Goal: Task Accomplishment & Management: Complete application form

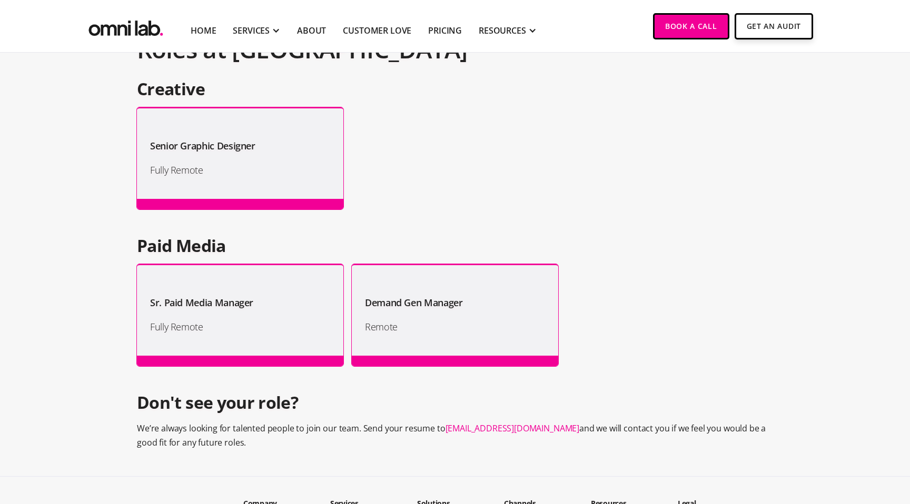
scroll to position [822, 0]
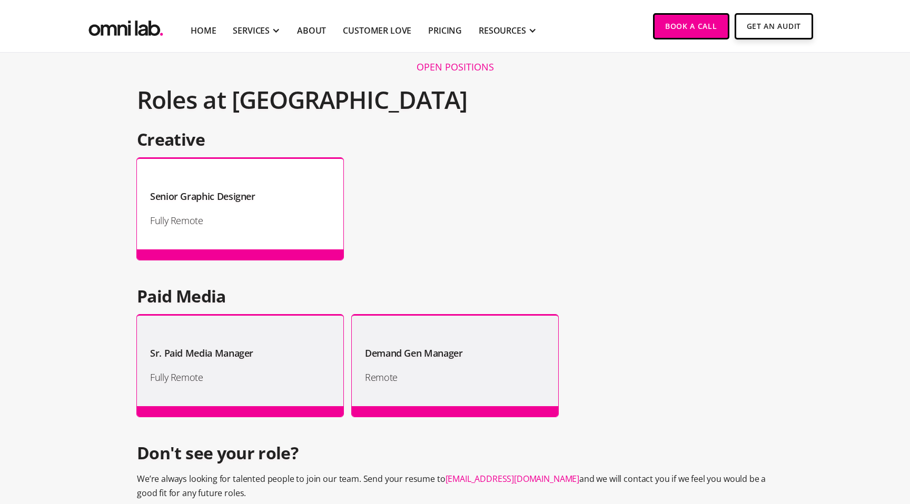
click at [159, 189] on h1 "Senior Graphic Designer" at bounding box center [202, 196] width 105 height 16
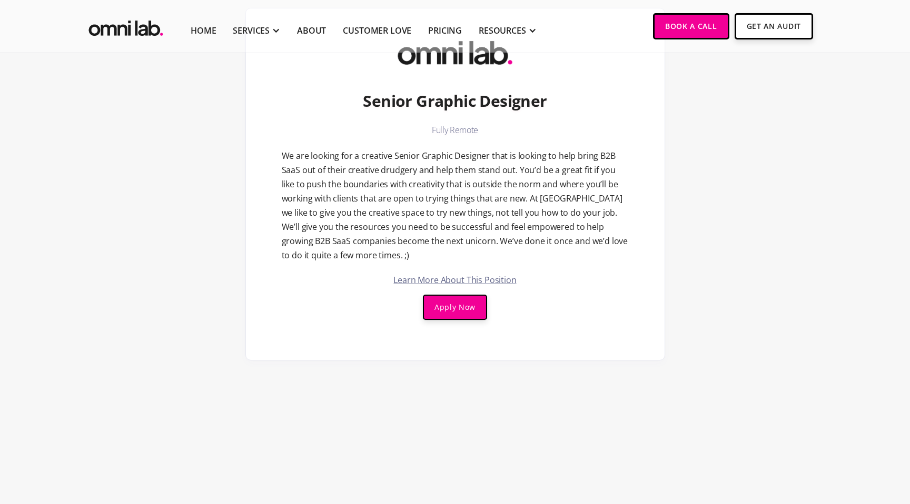
scroll to position [145, 0]
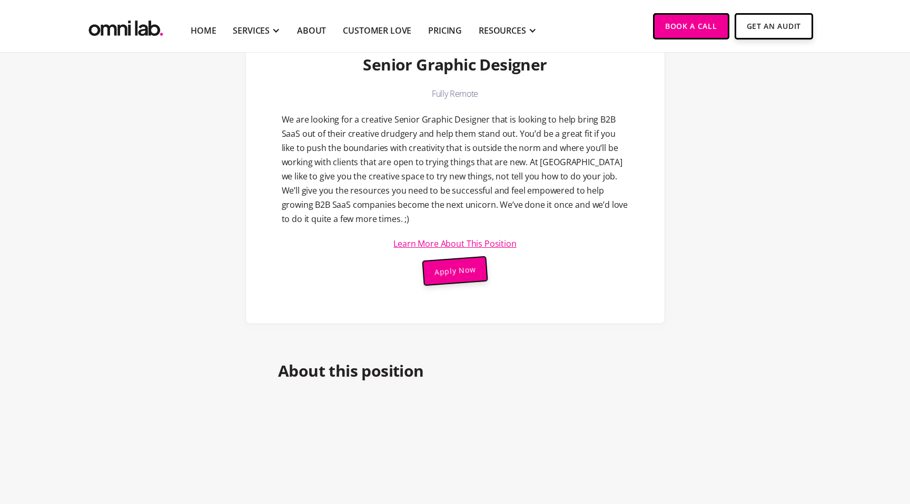
click at [400, 245] on link "Learn More About This Position" at bounding box center [454, 244] width 123 height 8
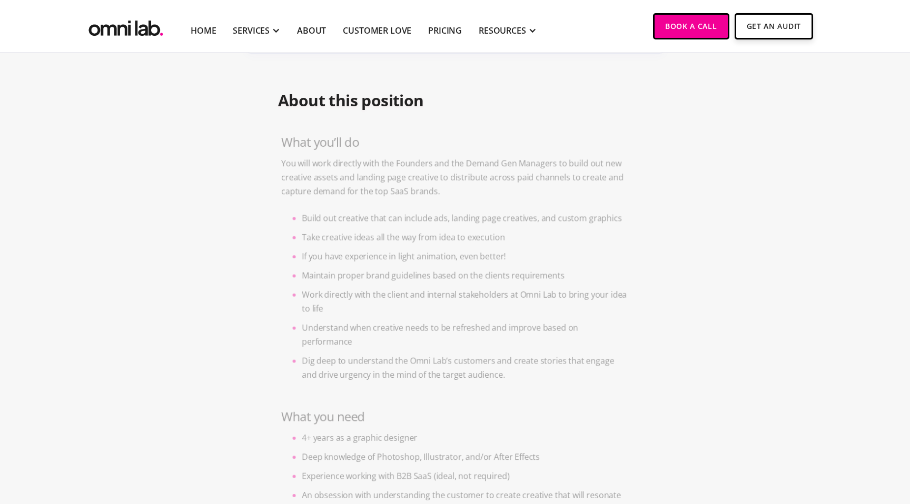
scroll to position [416, 0]
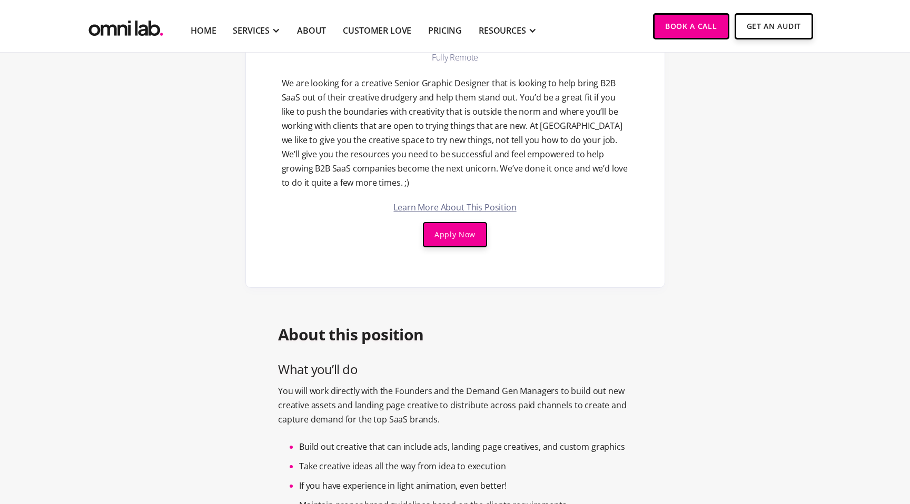
scroll to position [0, 0]
